Goal: Transaction & Acquisition: Purchase product/service

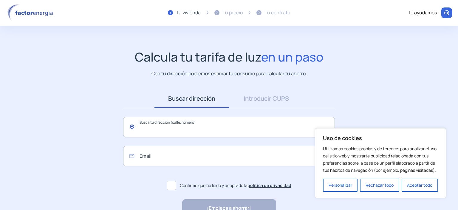
click at [186, 126] on input "text" at bounding box center [229, 127] width 212 height 21
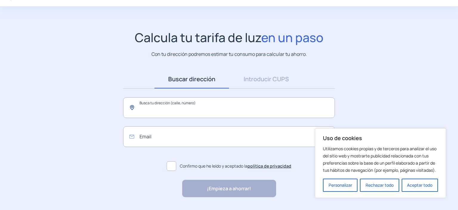
scroll to position [30, 0]
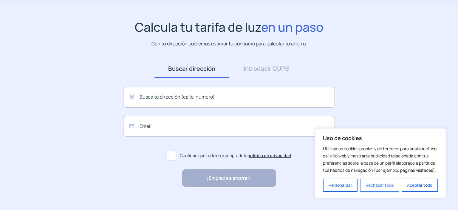
click at [390, 188] on button "Rechazar todo" at bounding box center [379, 184] width 39 height 13
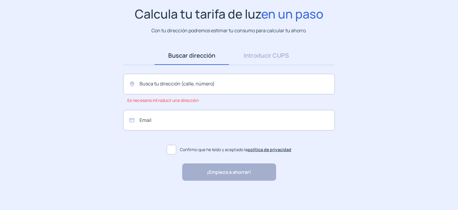
scroll to position [44, 0]
click at [155, 85] on input "text" at bounding box center [229, 83] width 212 height 21
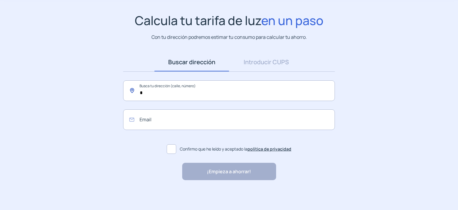
scroll to position [36, 0]
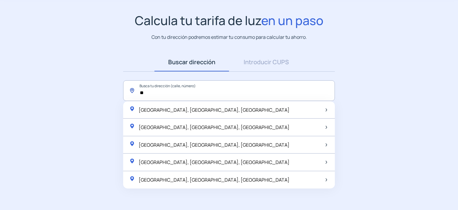
type input "*"
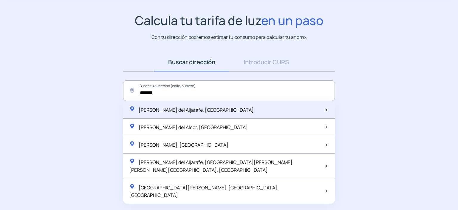
click at [181, 103] on div "[PERSON_NAME] del Aljarafe, [GEOGRAPHIC_DATA]" at bounding box center [229, 110] width 212 height 18
type input "**********"
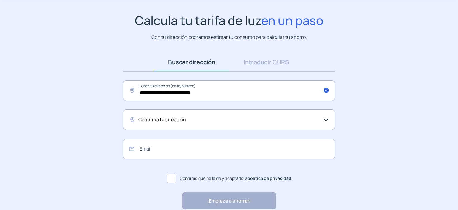
click at [162, 125] on div "Confirma tu dirección" at bounding box center [229, 119] width 212 height 21
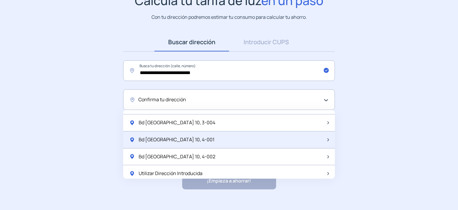
scroll to position [66, 0]
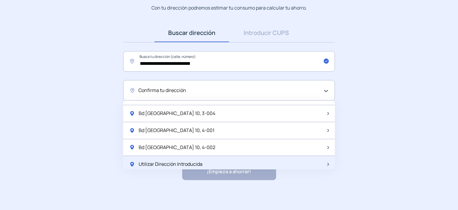
click at [151, 162] on span "Utilizar Dirección Introducida" at bounding box center [171, 164] width 64 height 8
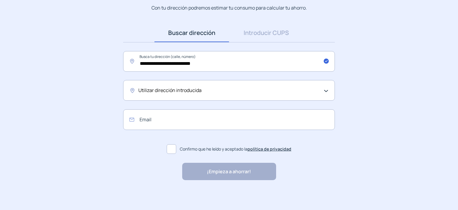
click at [154, 85] on div "Utilizar dirección introducida" at bounding box center [229, 90] width 212 height 21
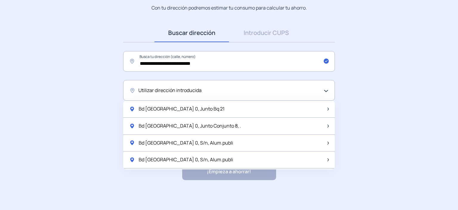
click at [372, 81] on app-search-direction-cups "**********" at bounding box center [229, 82] width 458 height 196
click at [370, 52] on app-search-direction-cups "**********" at bounding box center [229, 82] width 458 height 196
click at [323, 29] on div "Buscar dirección Dirección Introducir CUPS CUPS" at bounding box center [229, 33] width 212 height 19
click at [175, 180] on div "**********" at bounding box center [229, 97] width 458 height 226
click at [312, 86] on div "Utilizar dirección introducida" at bounding box center [227, 90] width 178 height 8
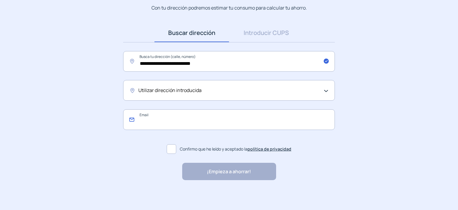
click at [180, 120] on input "email" at bounding box center [229, 119] width 212 height 21
click at [217, 175] on div "¡Empieza a ahorrar! "Excelente servicio y atención al cliente" "Respeto por el …" at bounding box center [229, 171] width 94 height 17
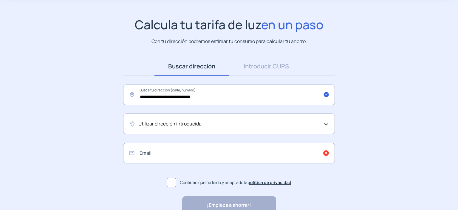
scroll to position [0, 0]
